Goal: Information Seeking & Learning: Learn about a topic

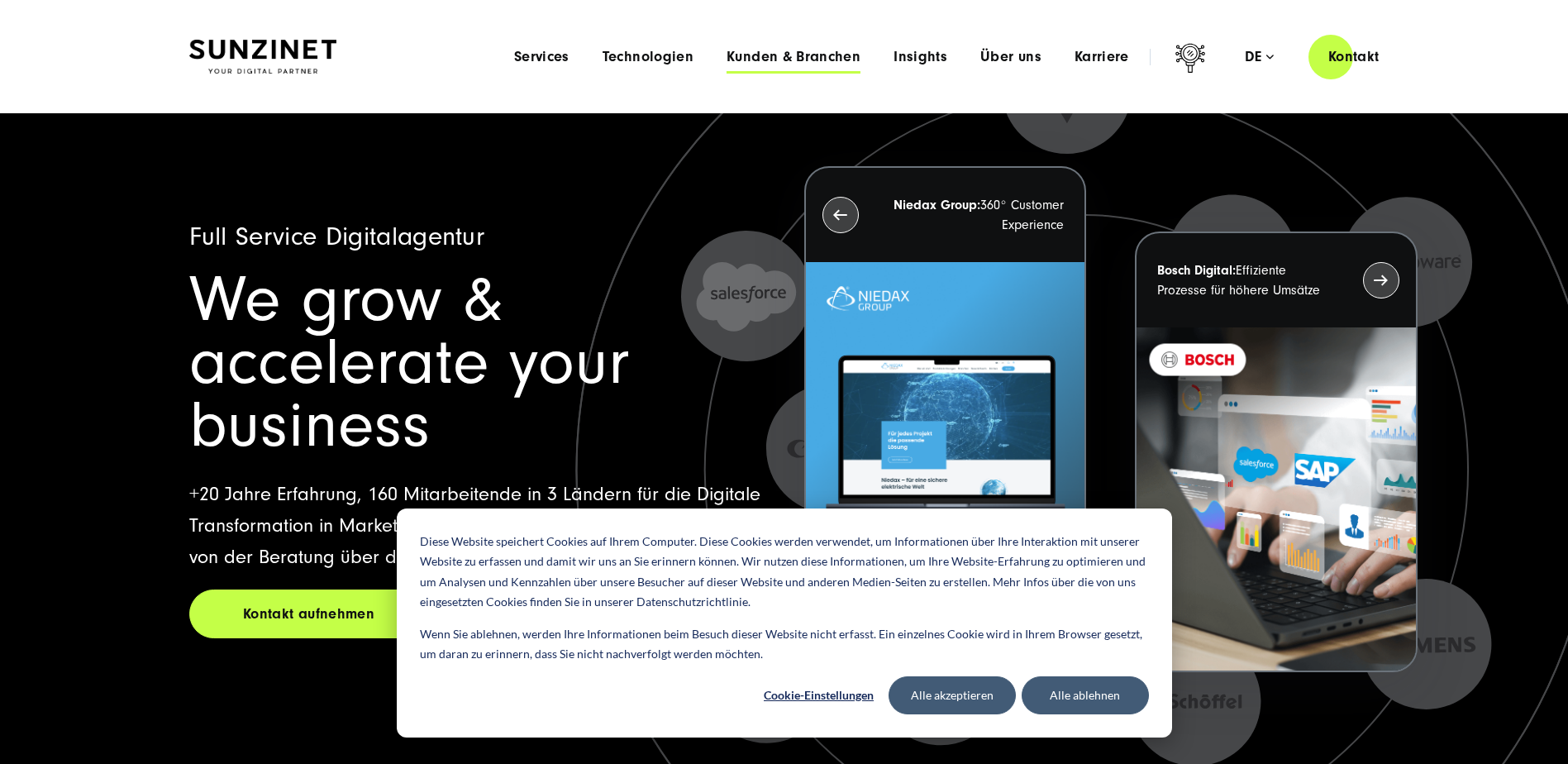
click at [748, 53] on span "Kunden & Branchen" at bounding box center [794, 57] width 134 height 16
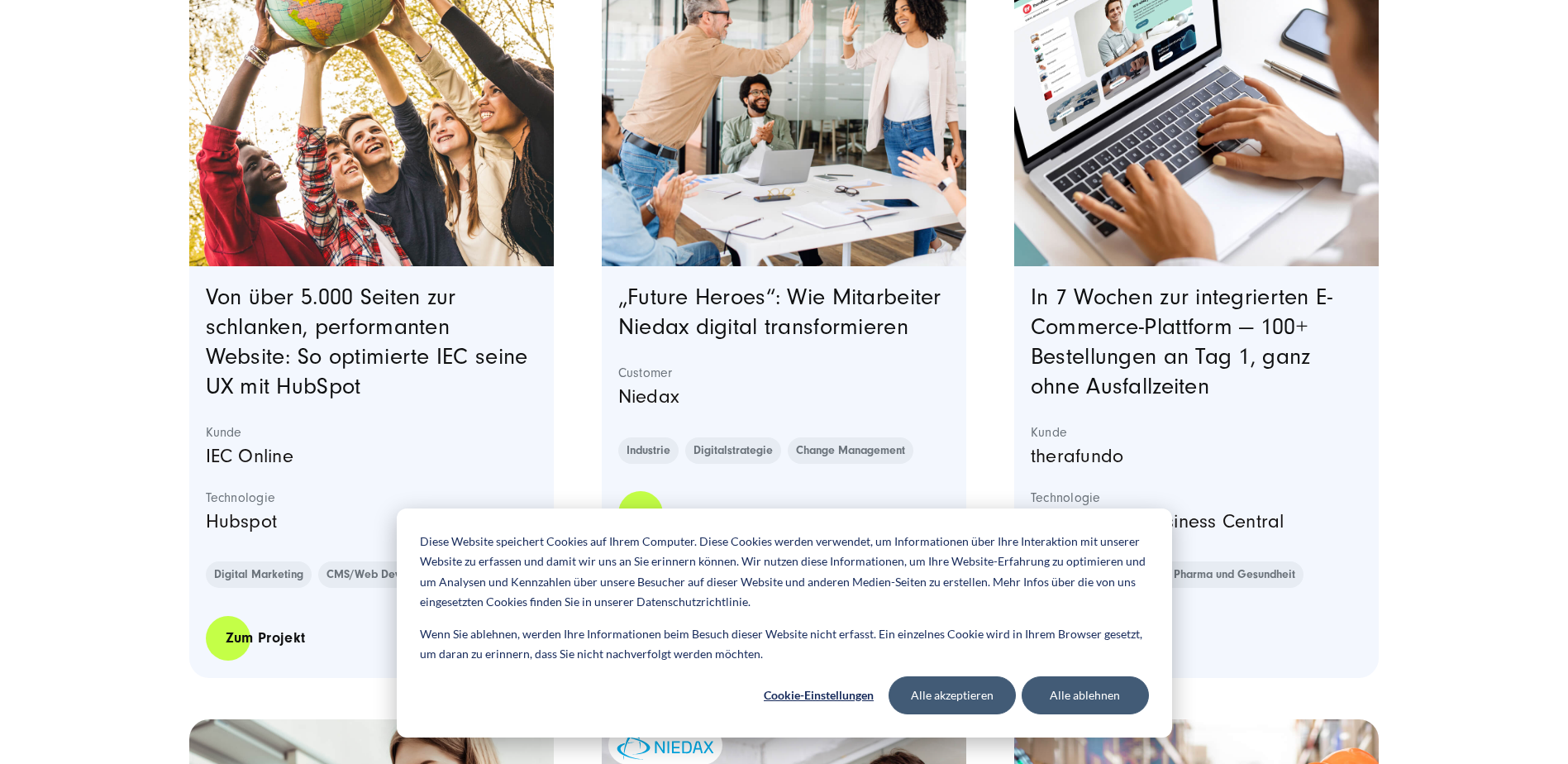
scroll to position [661, 0]
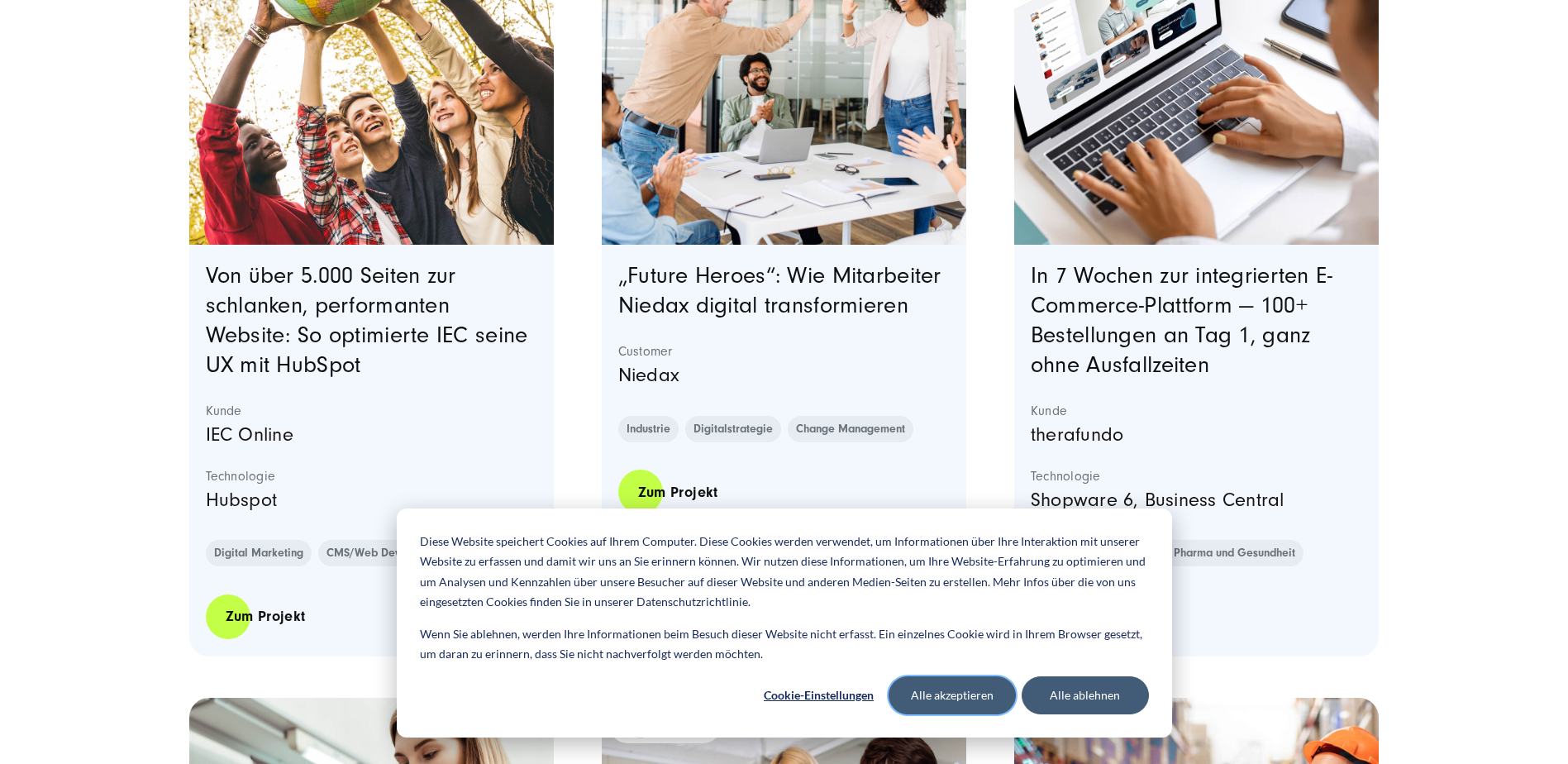
click at [962, 706] on button "Alle akzeptieren" at bounding box center [952, 695] width 127 height 38
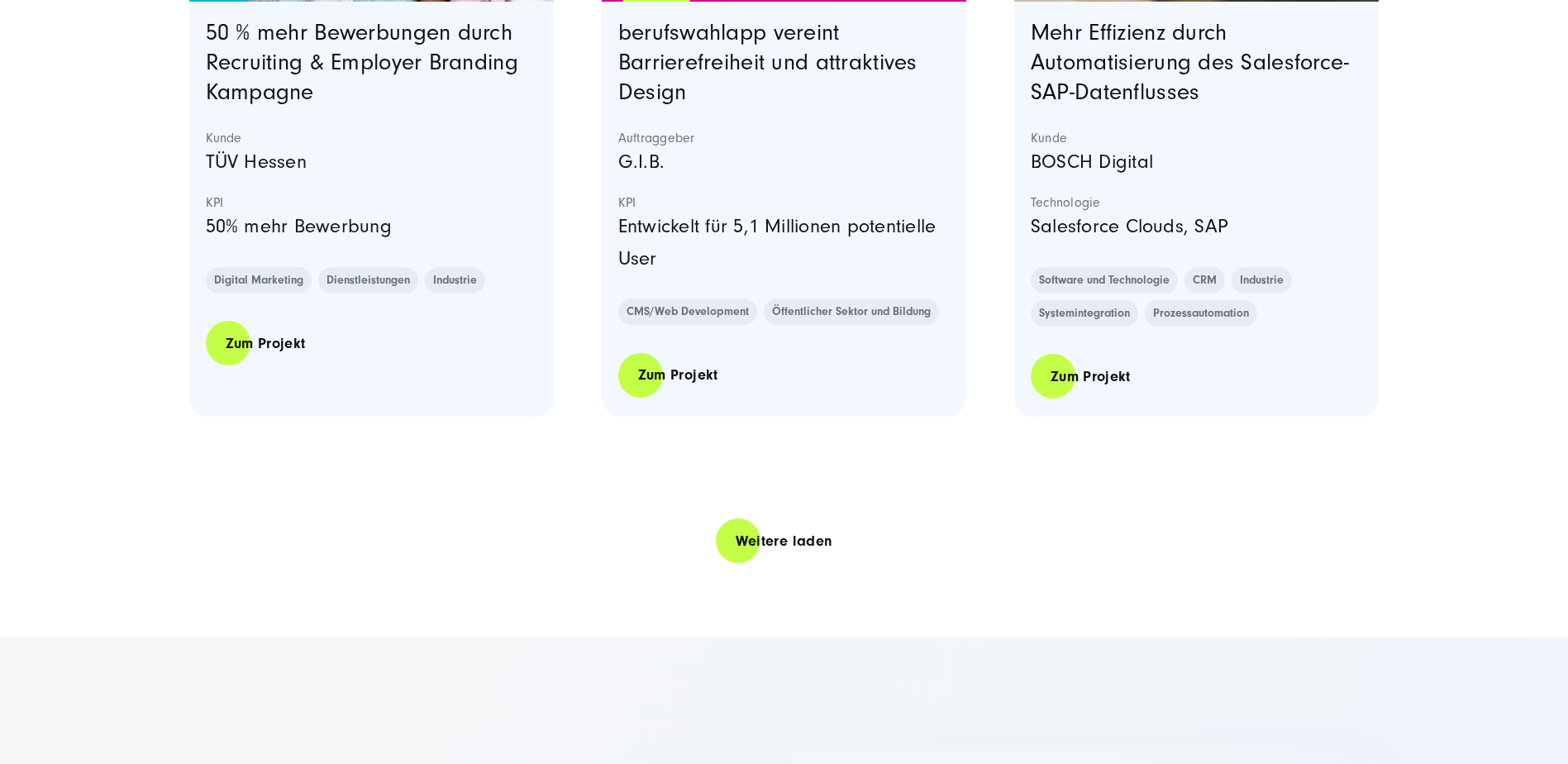
scroll to position [3637, 0]
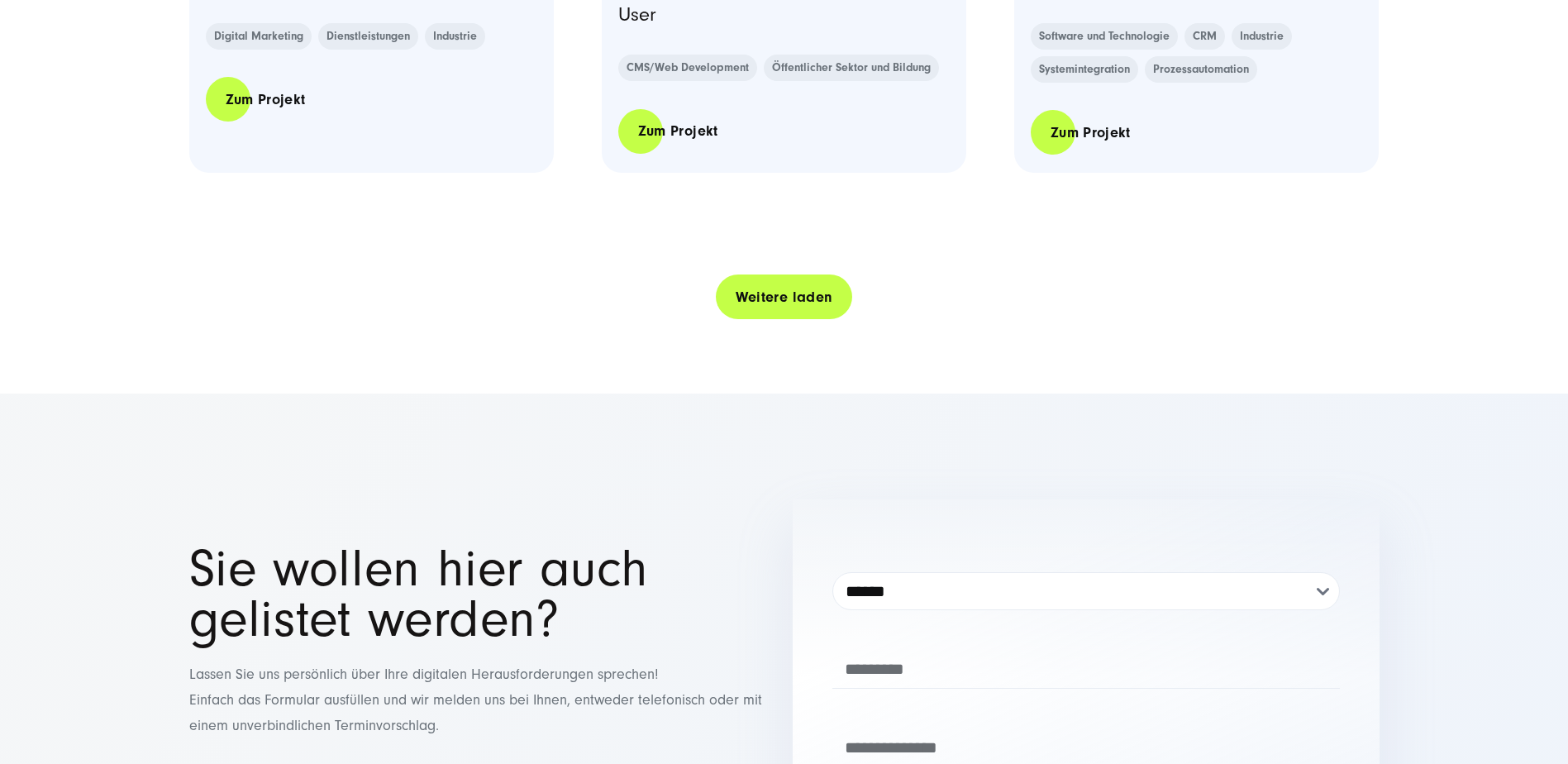
click at [814, 300] on link "Weitere laden" at bounding box center [785, 297] width 137 height 47
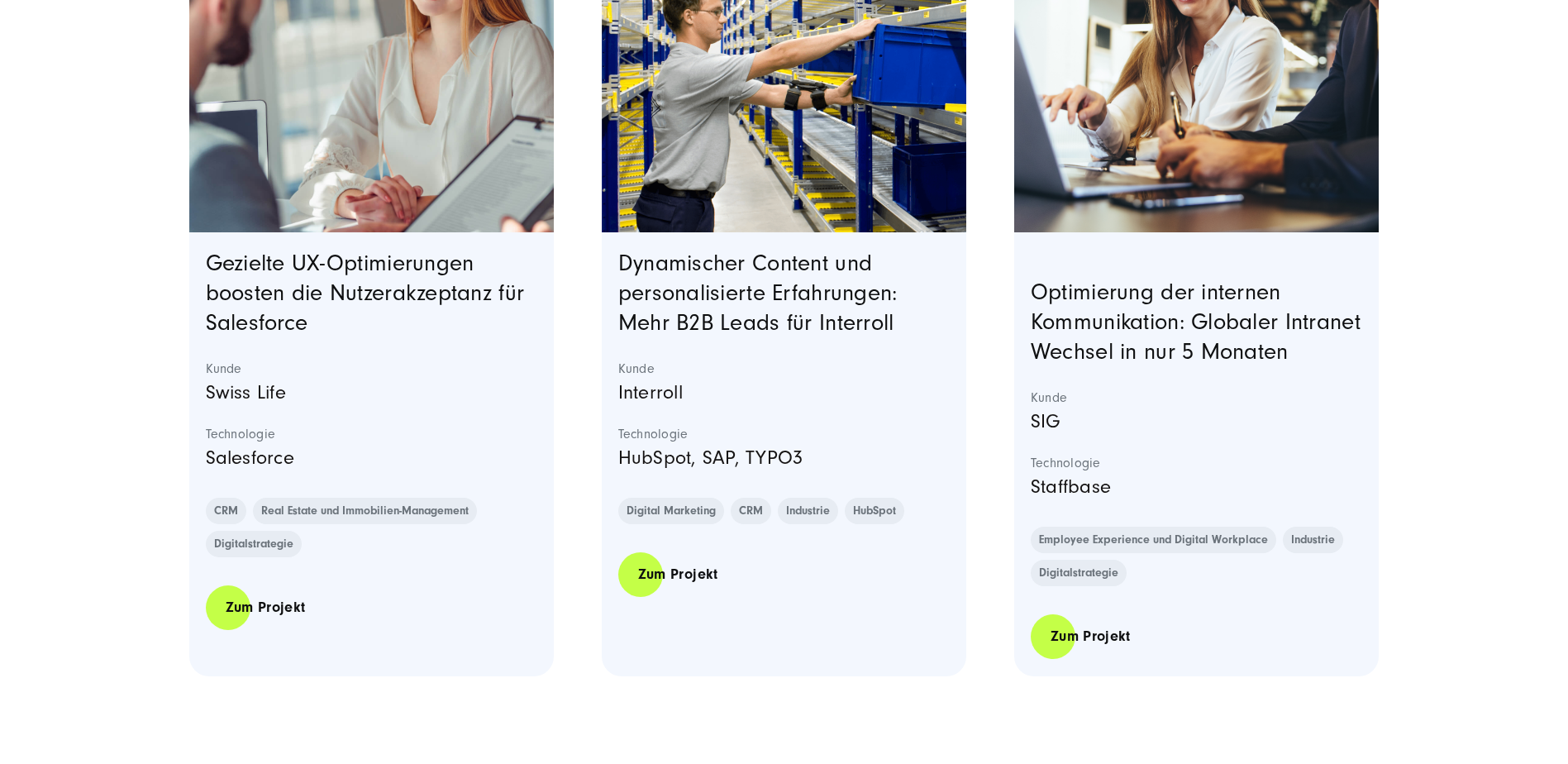
scroll to position [6695, 0]
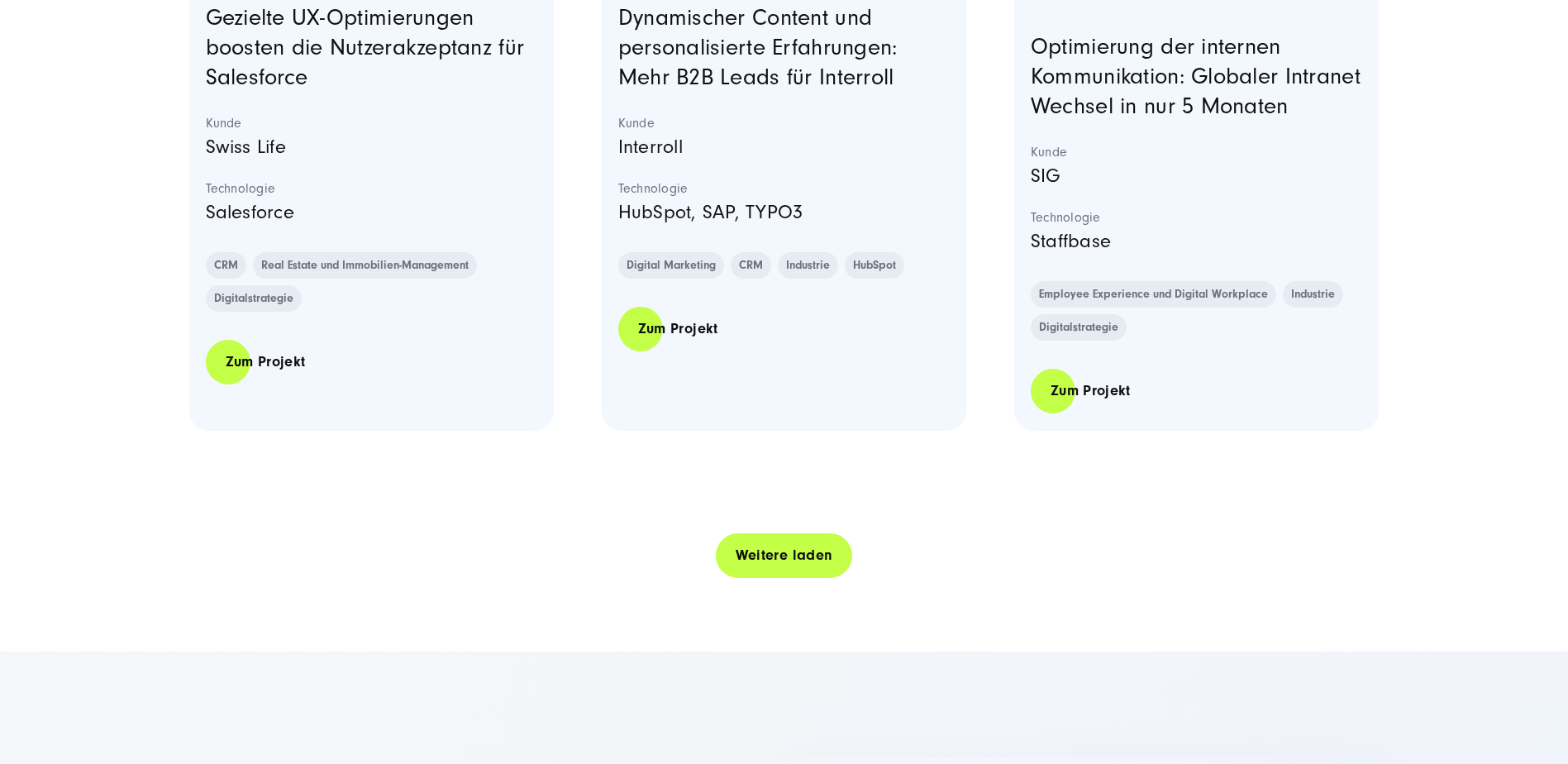
click at [789, 570] on link "Weitere laden" at bounding box center [785, 555] width 137 height 47
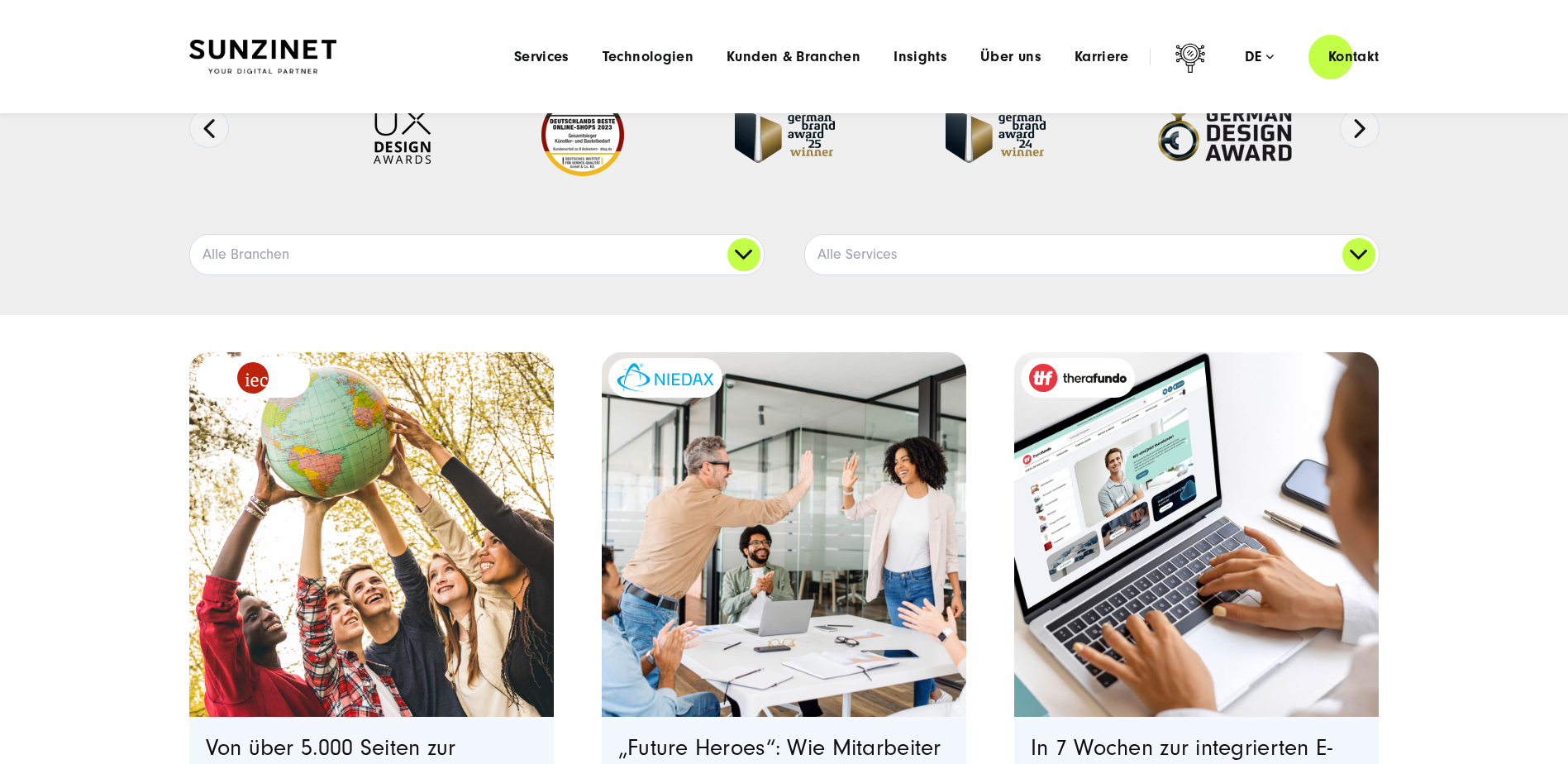
scroll to position [0, 0]
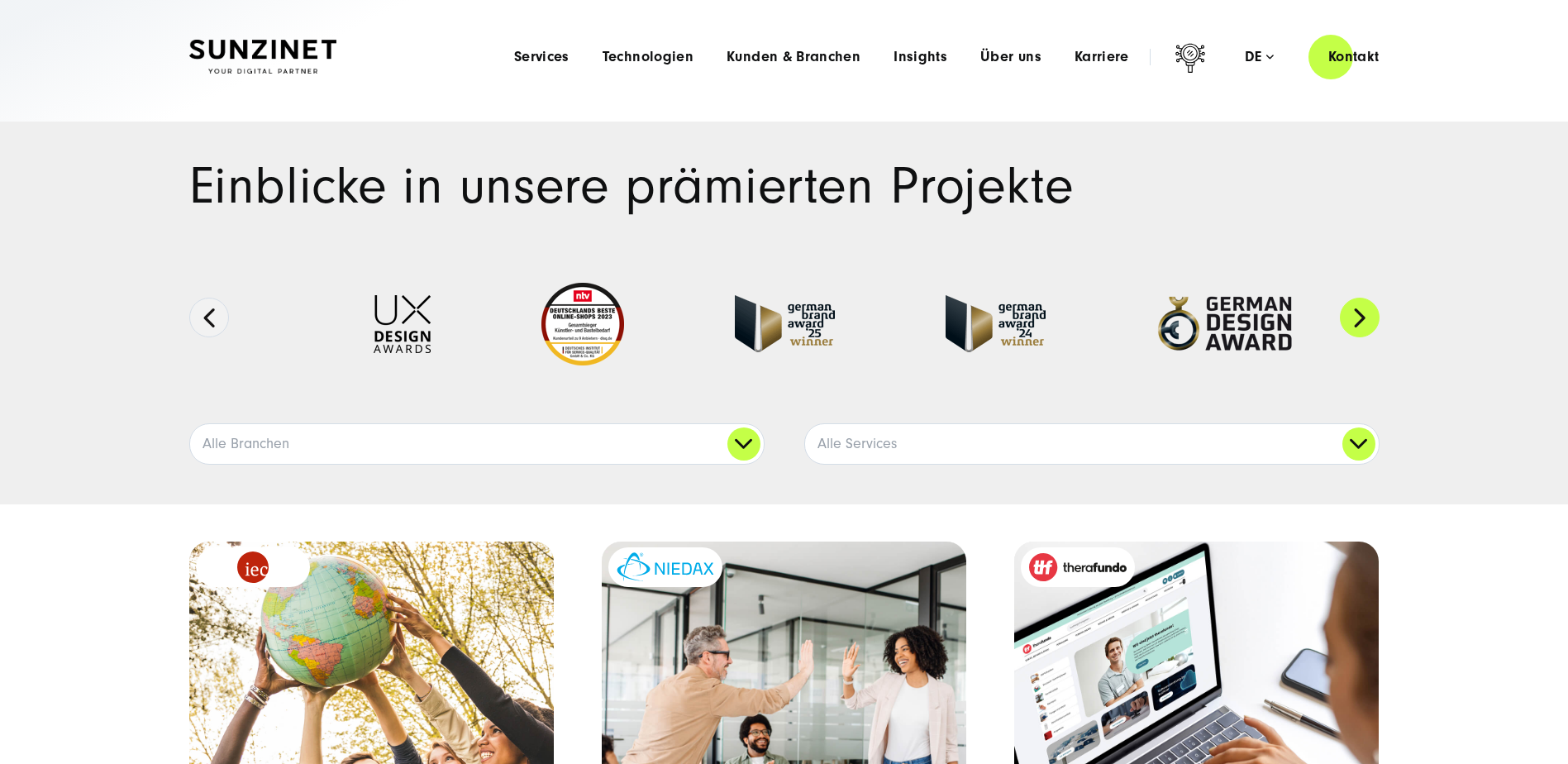
click at [1352, 315] on button "Next" at bounding box center [1360, 318] width 40 height 40
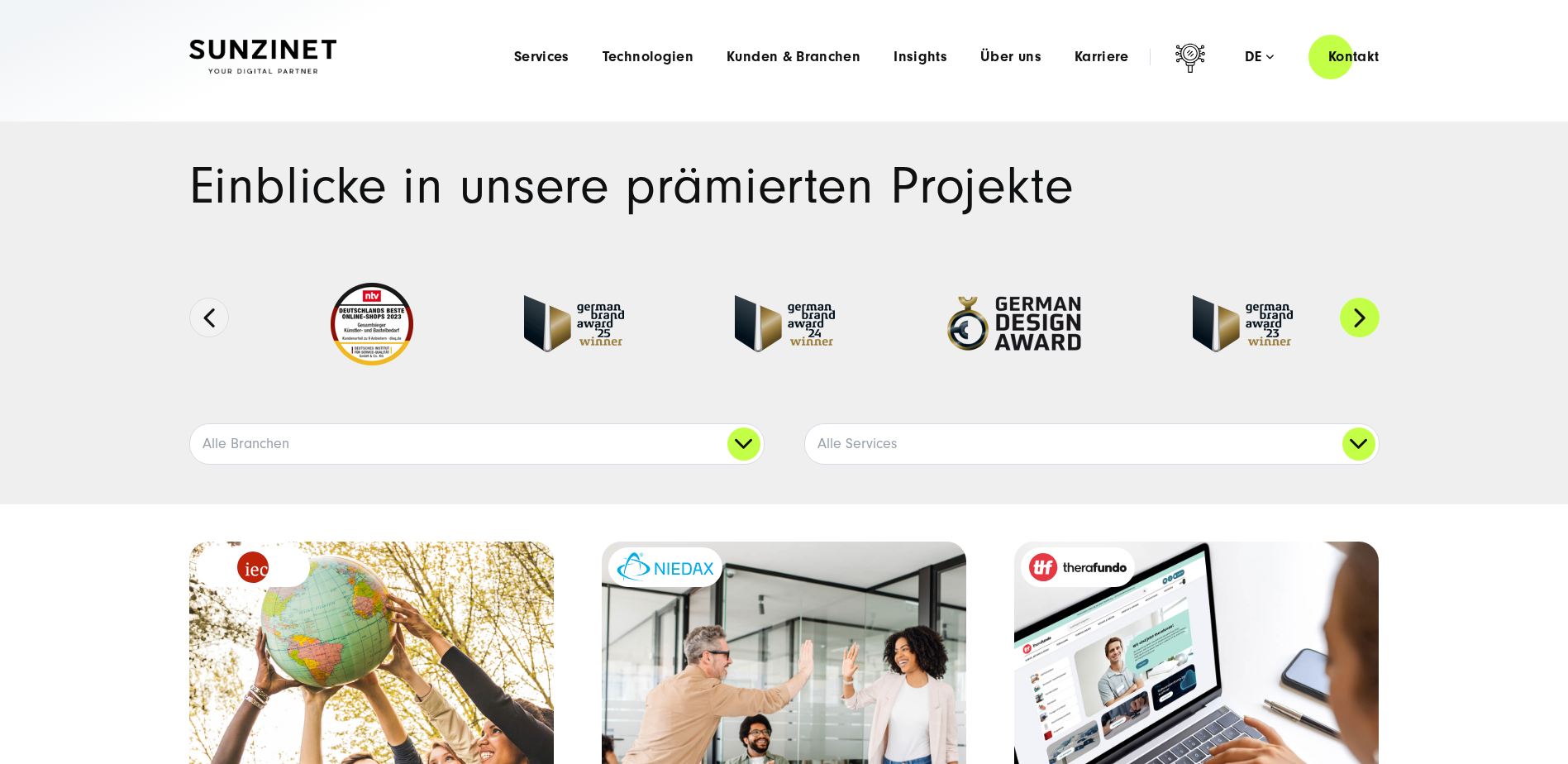
click at [1352, 315] on button "Next" at bounding box center [1360, 318] width 40 height 40
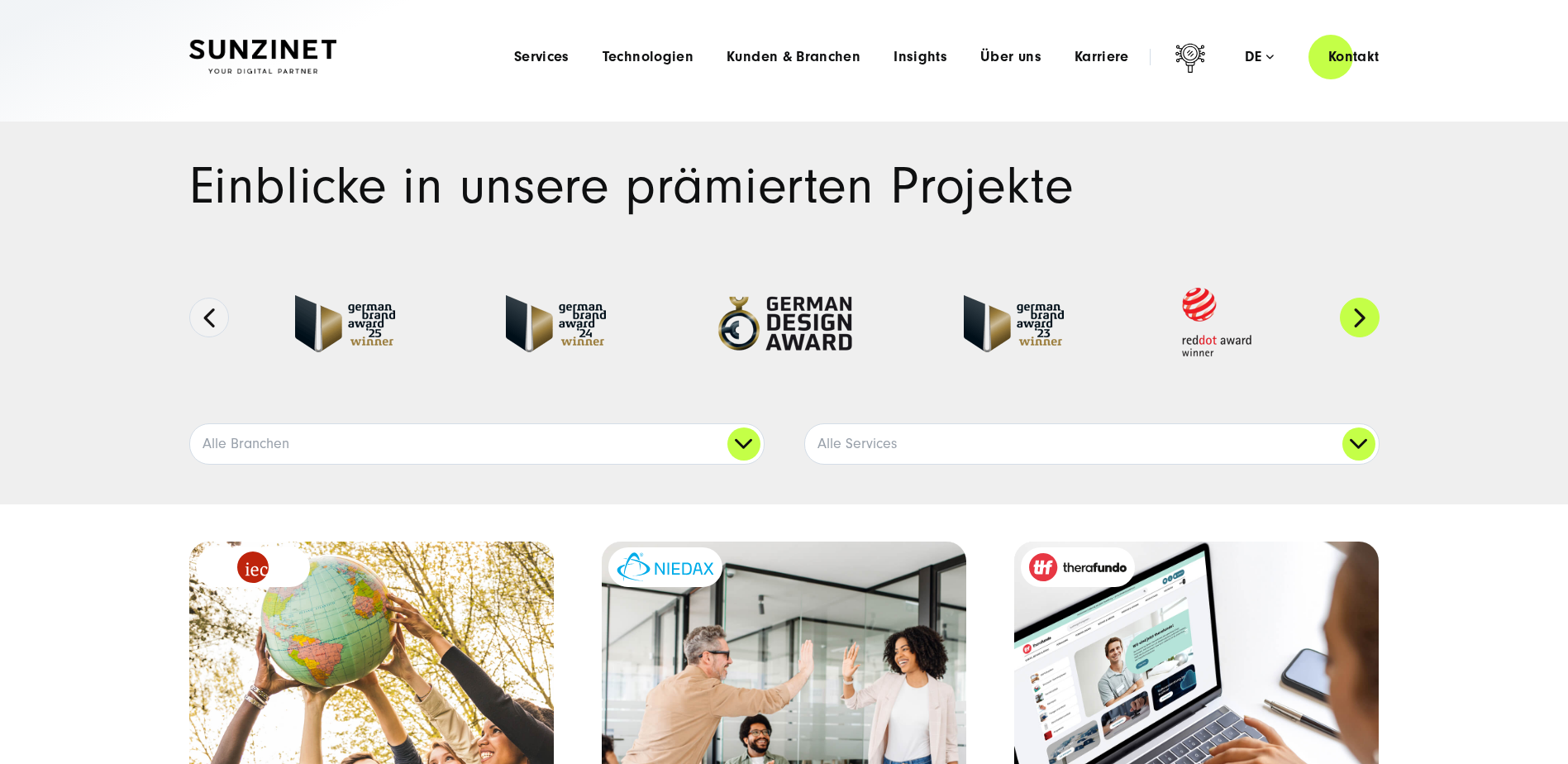
click at [1352, 315] on button "Next" at bounding box center [1360, 318] width 40 height 40
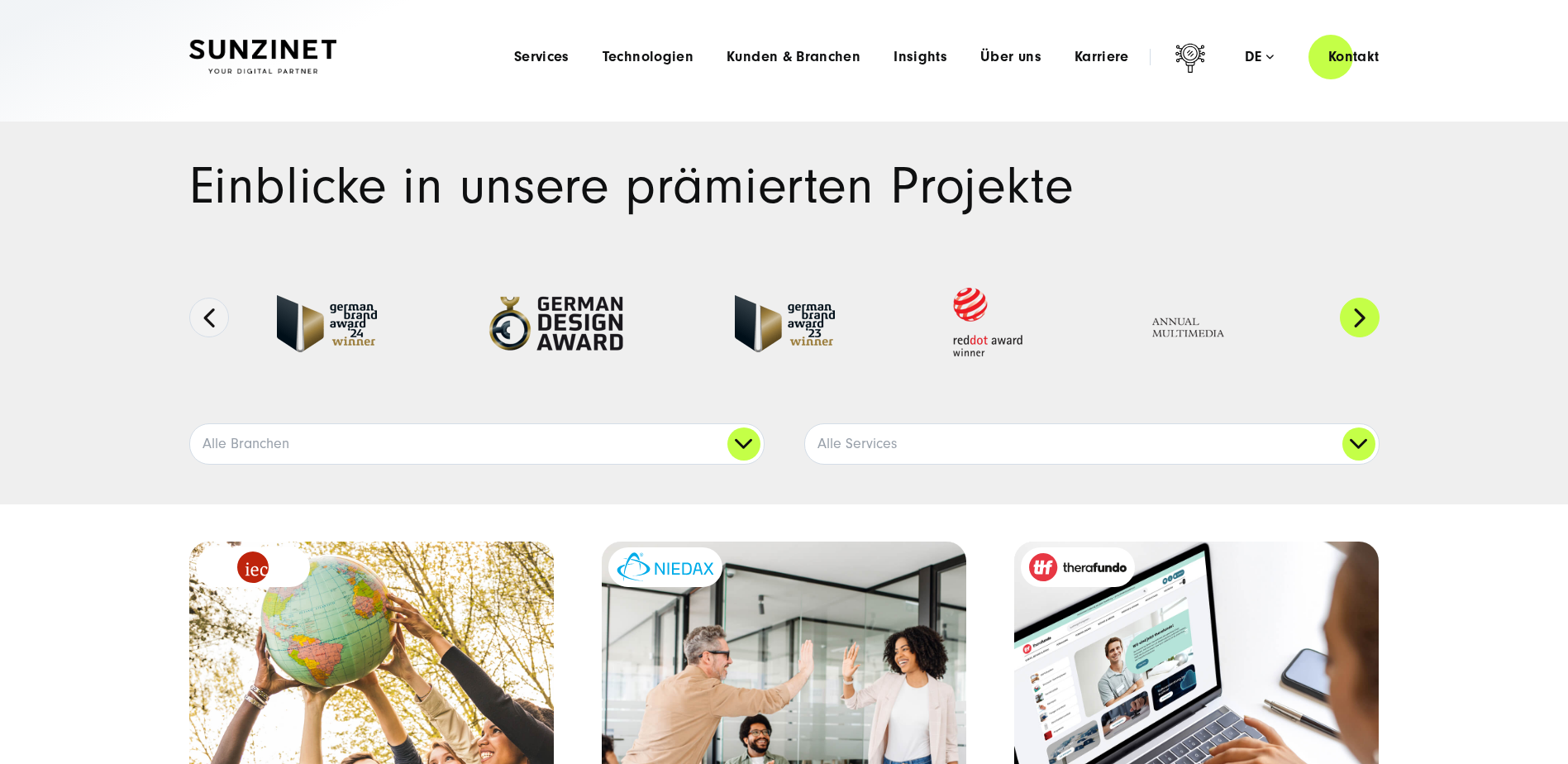
click at [1352, 315] on button "Next" at bounding box center [1360, 318] width 40 height 40
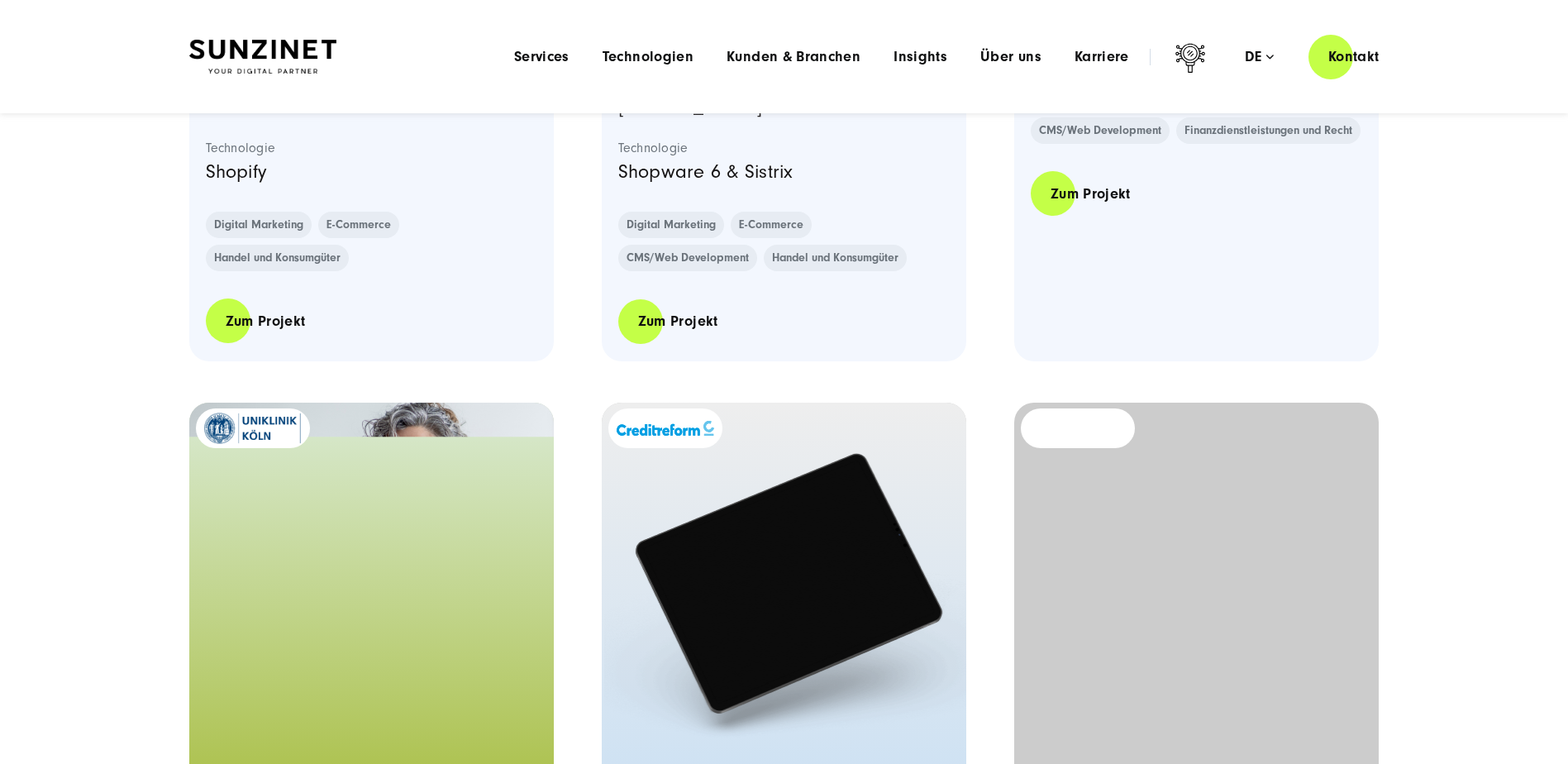
scroll to position [7949, 0]
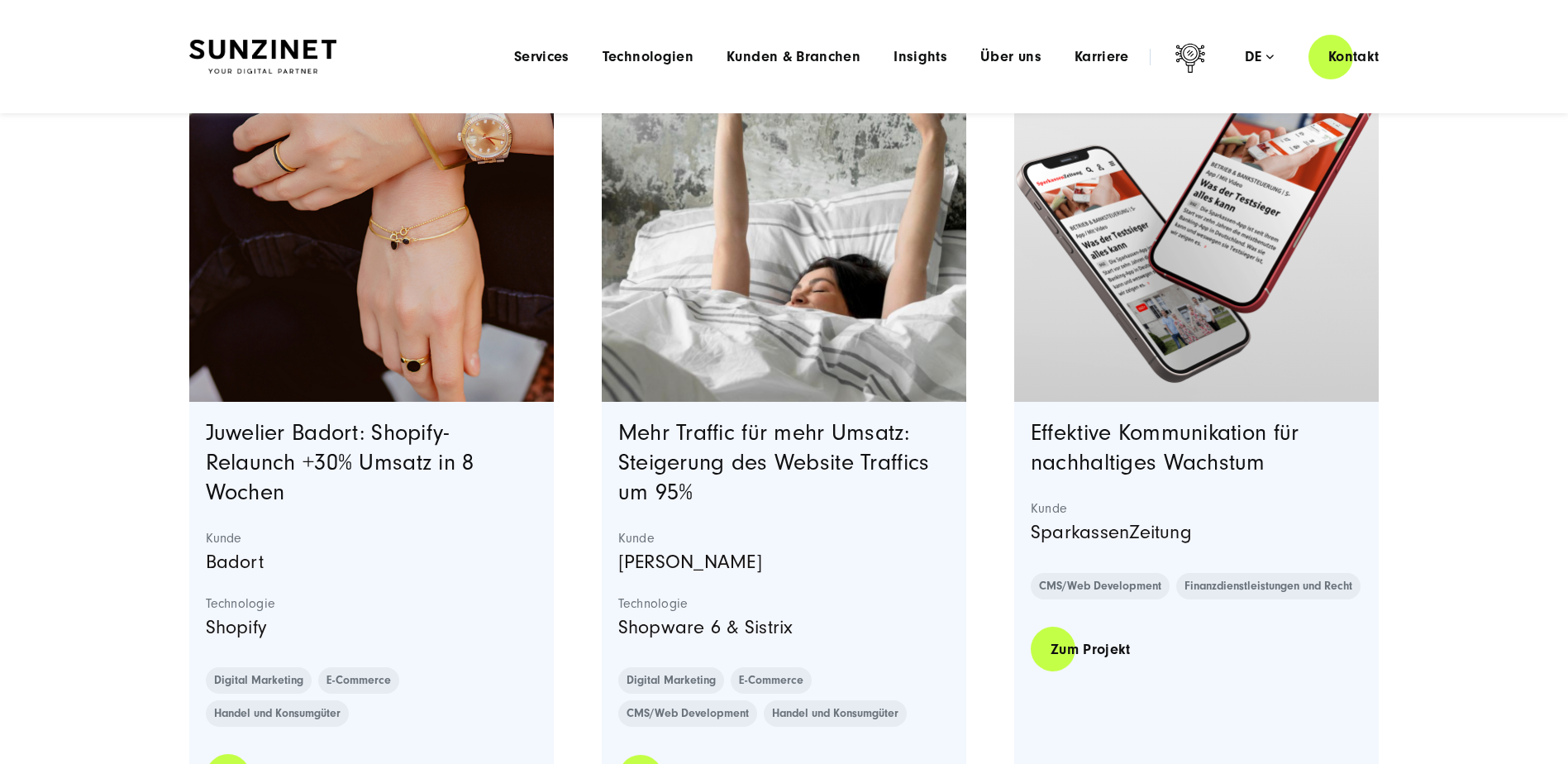
click at [1015, 70] on div "Menu Services Menu Full Service Digitalagentur Wir lösen komplexe Herausforderu…" at bounding box center [948, 57] width 902 height 47
click at [1003, 53] on span "Über uns" at bounding box center [1012, 57] width 61 height 16
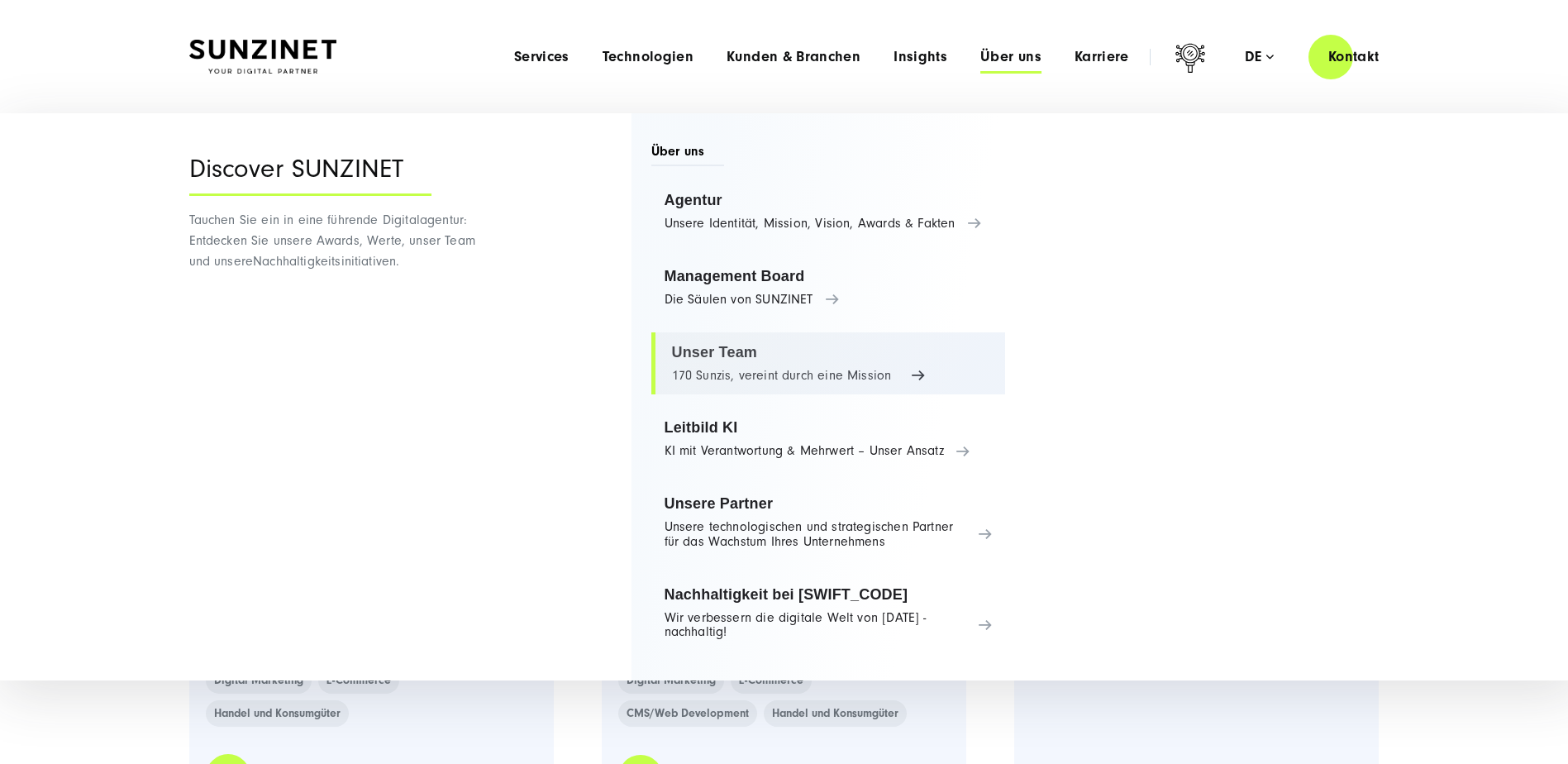
click at [726, 369] on link "Unser Team 170 Sunzis, vereint durch eine Mission" at bounding box center [828, 364] width 355 height 63
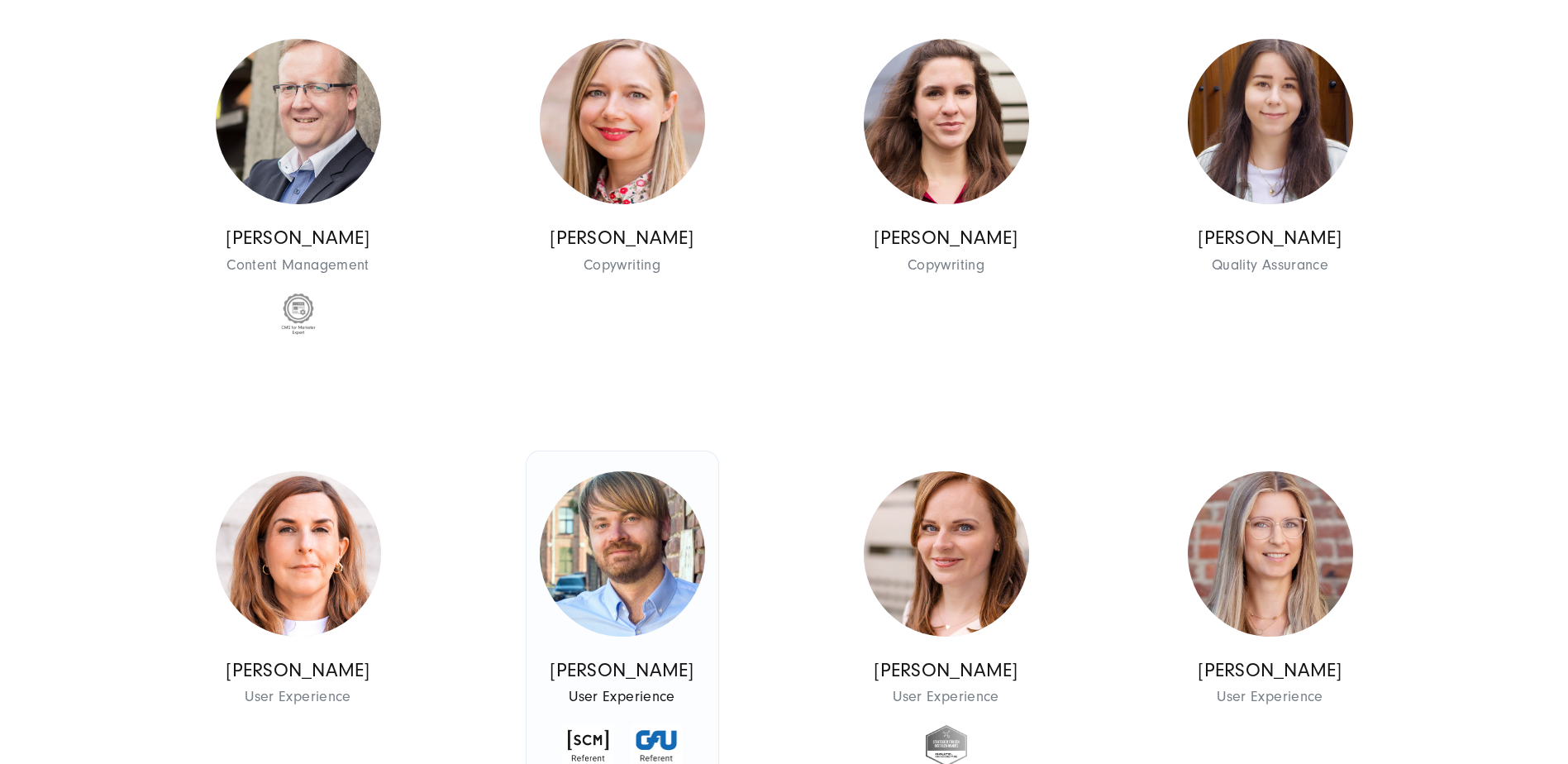
scroll to position [8762, 0]
